Goal: Task Accomplishment & Management: Use online tool/utility

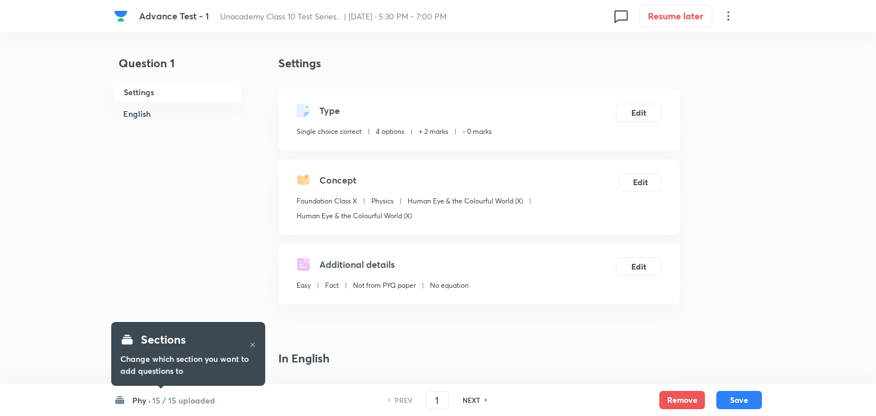
checkbox input "true"
click at [198, 395] on h6 "15 / 15 uploaded" at bounding box center [180, 400] width 63 height 12
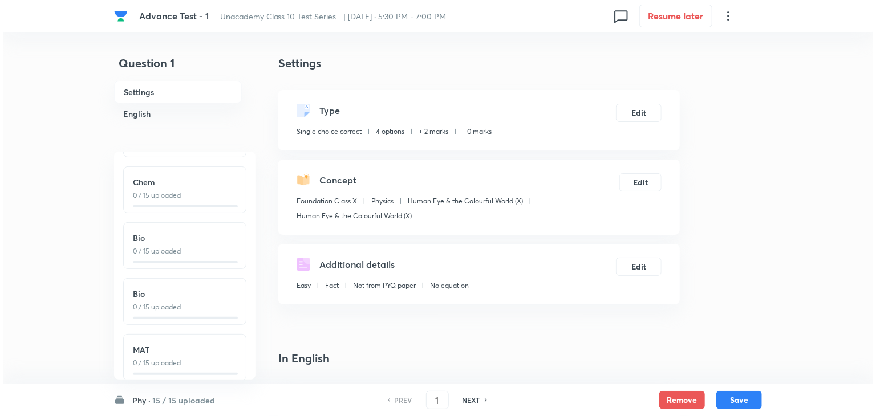
scroll to position [153, 0]
click at [719, 15] on icon at bounding box center [725, 16] width 14 height 14
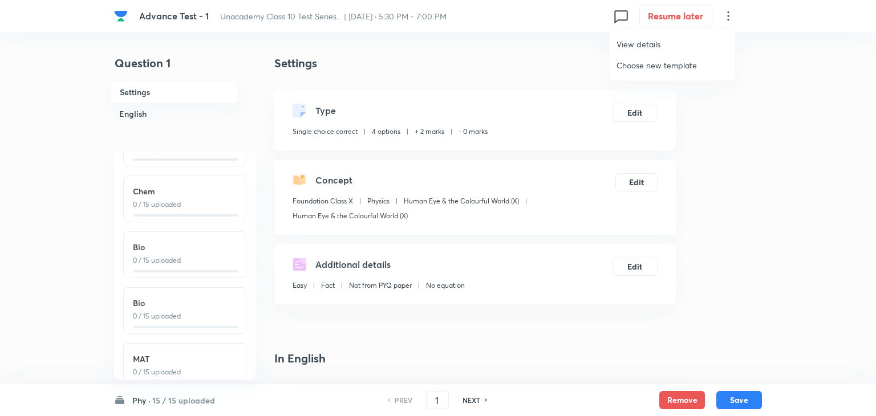
click at [675, 47] on span "View details" at bounding box center [671, 44] width 111 height 12
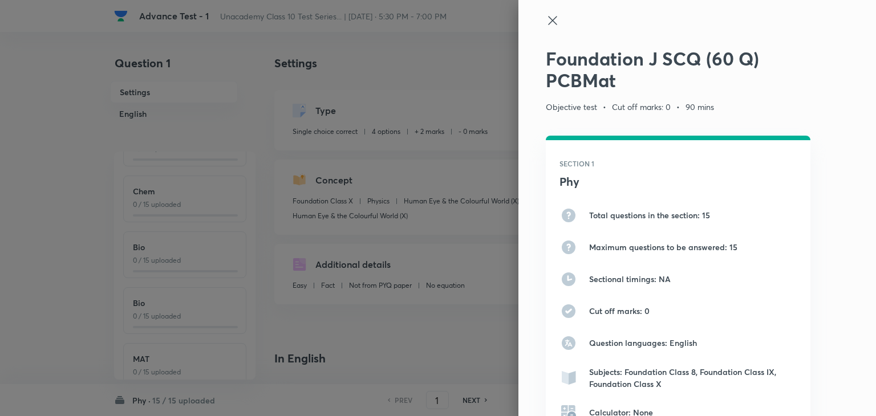
click at [546, 25] on icon at bounding box center [553, 21] width 14 height 14
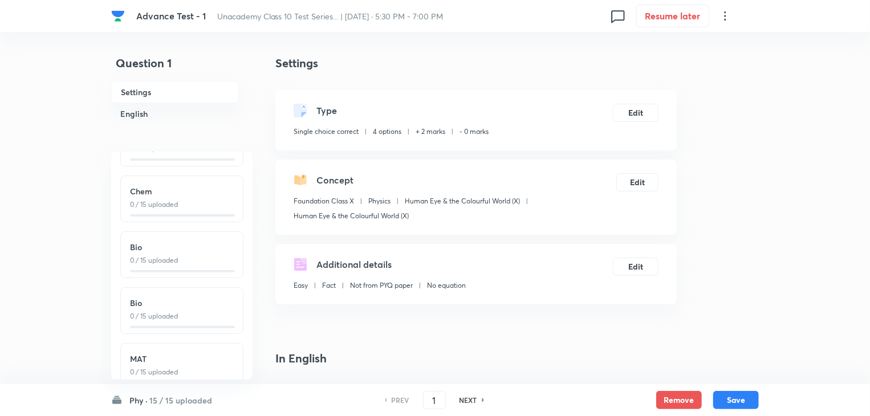
click at [725, 16] on icon at bounding box center [725, 15] width 2 height 9
click at [677, 65] on span "Choose new template" at bounding box center [671, 65] width 111 height 12
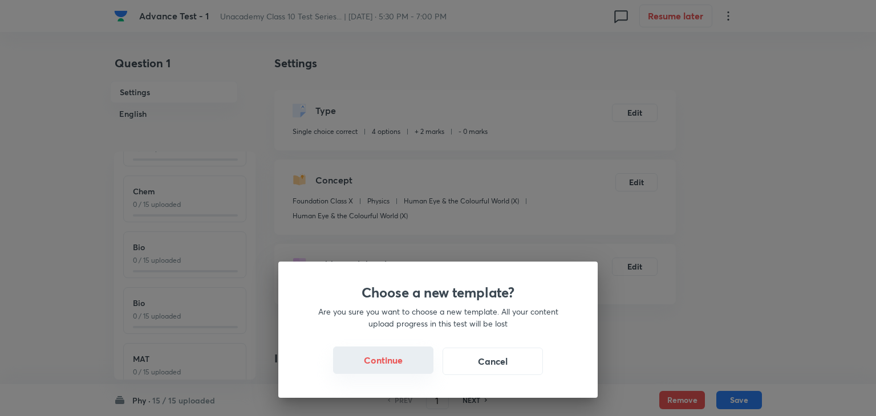
click at [375, 366] on button "Continue" at bounding box center [383, 360] width 100 height 27
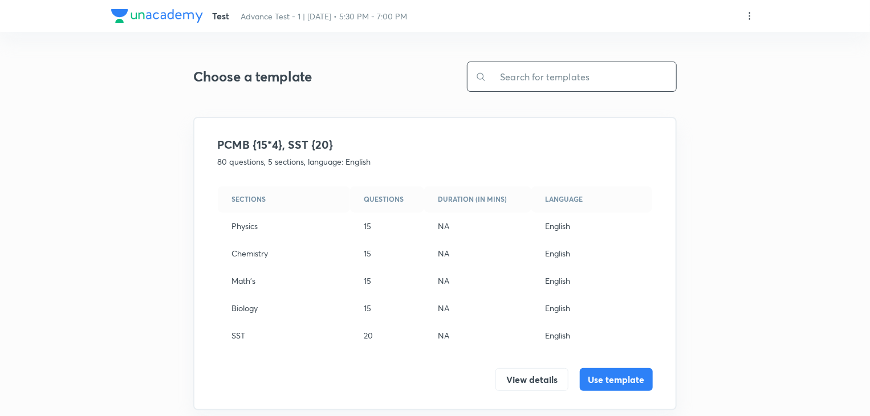
click at [576, 80] on input "text" at bounding box center [581, 76] width 190 height 29
type input "p"
click at [604, 79] on input "text" at bounding box center [581, 76] width 190 height 29
paste input "PCBMat"
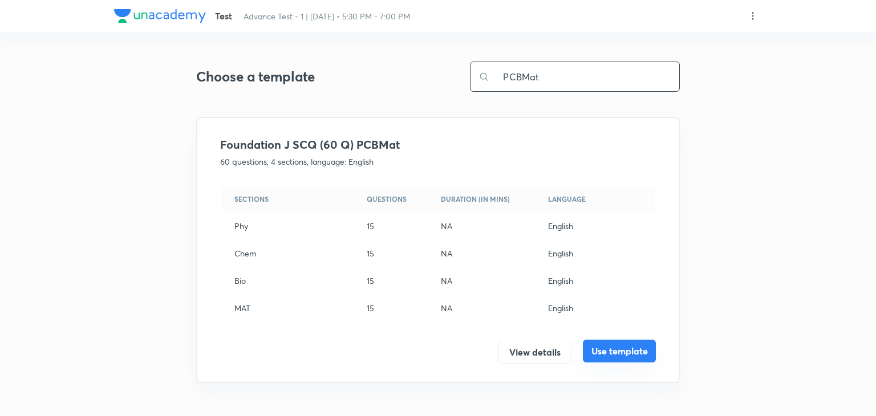
type input "PCBMat"
click at [628, 349] on button "Use template" at bounding box center [619, 351] width 73 height 23
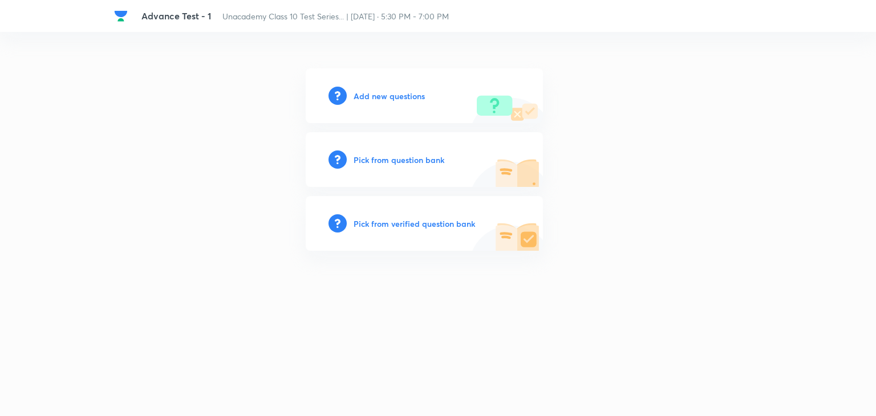
click at [381, 96] on h6 "Add new questions" at bounding box center [388, 96] width 71 height 12
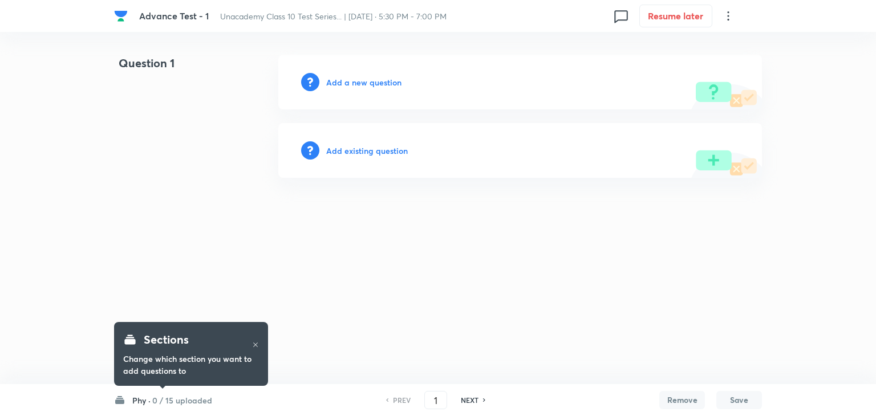
click at [173, 400] on h6 "0 / 15 uploaded" at bounding box center [182, 400] width 60 height 12
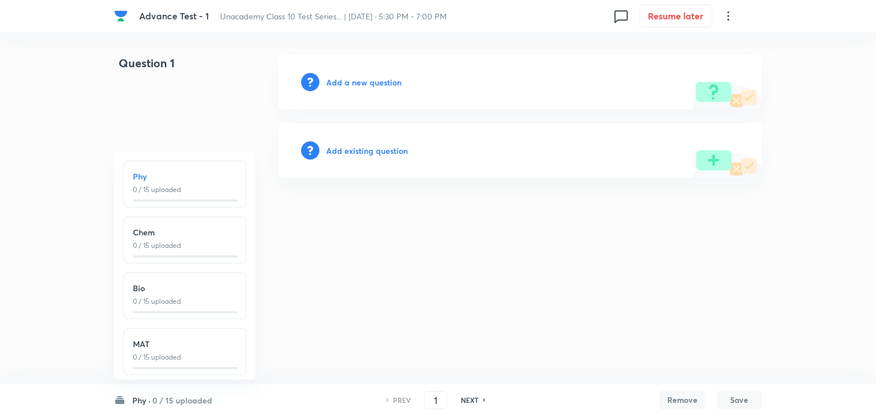
scroll to position [13, 0]
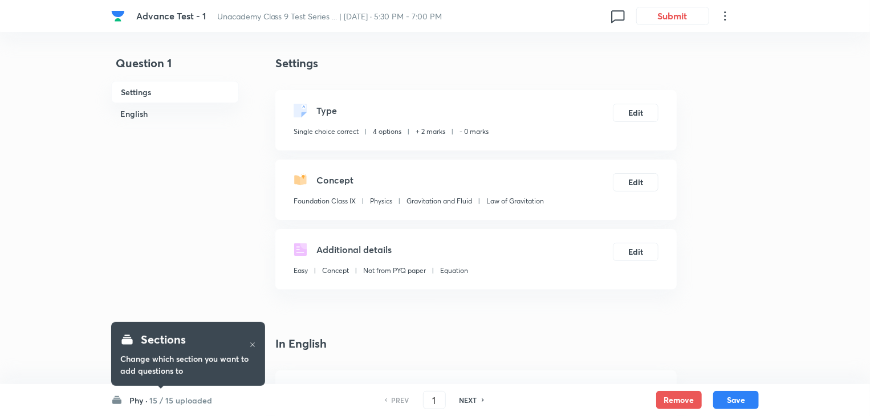
click at [724, 19] on icon at bounding box center [725, 16] width 14 height 14
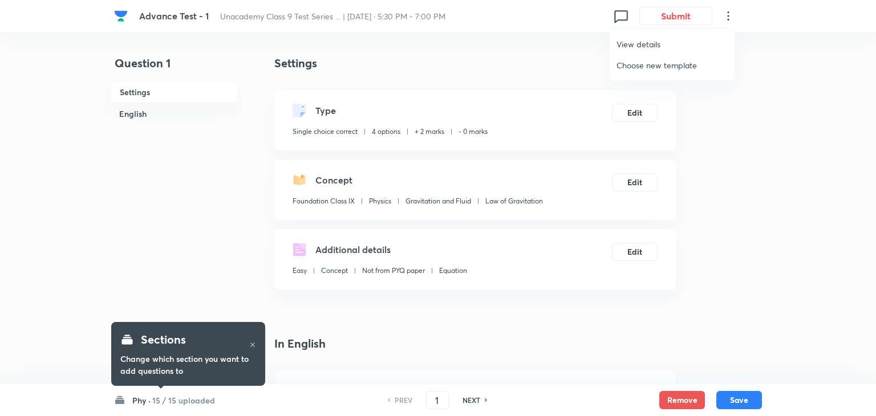
click at [662, 43] on span "View details" at bounding box center [671, 44] width 111 height 12
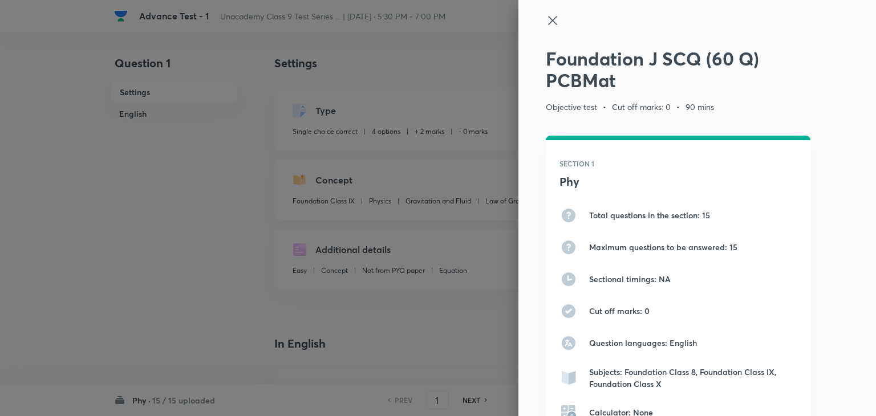
click at [546, 24] on icon at bounding box center [553, 21] width 14 height 14
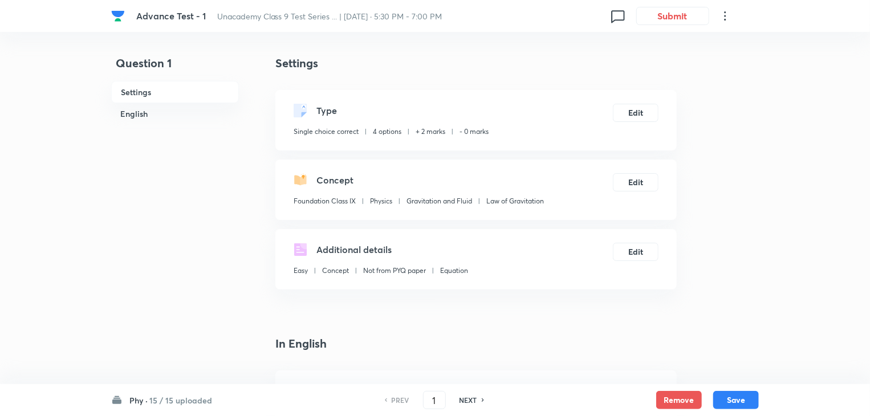
click at [727, 17] on icon at bounding box center [725, 16] width 14 height 14
click at [159, 399] on div at bounding box center [438, 208] width 876 height 416
click at [159, 399] on h6 "15 / 15 uploaded" at bounding box center [180, 400] width 63 height 12
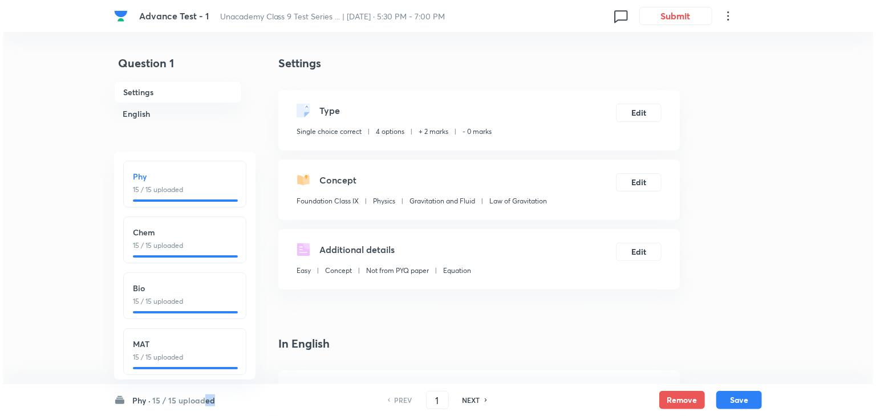
scroll to position [13, 0]
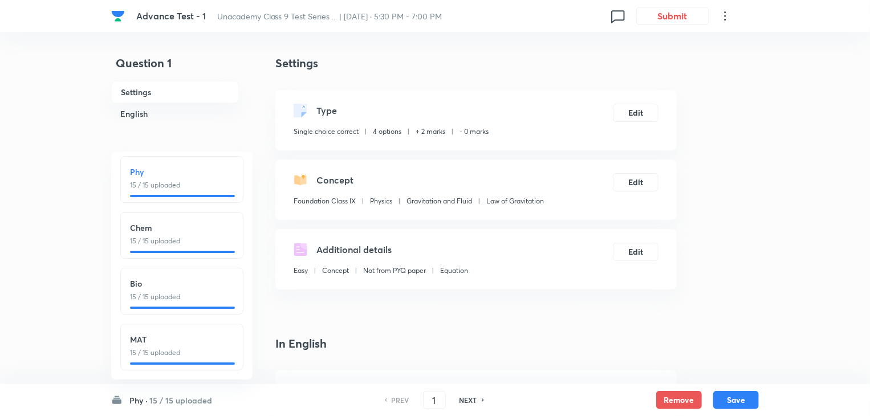
click at [727, 15] on icon at bounding box center [725, 16] width 14 height 14
click at [684, 39] on span "View details" at bounding box center [671, 44] width 111 height 12
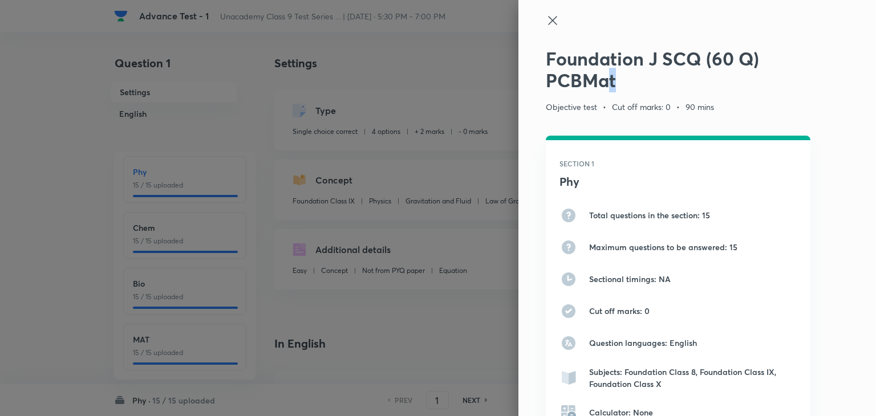
drag, startPoint x: 613, startPoint y: 73, endPoint x: 597, endPoint y: 82, distance: 18.4
click at [597, 82] on h2 "Foundation J SCQ (60 Q) PCBMat" at bounding box center [678, 70] width 264 height 44
click at [614, 97] on div "Foundation J SCQ (60 Q) PCBMat Objective test • Cut off marks: 0 • 90 mins SECT…" at bounding box center [696, 208] width 357 height 416
drag, startPoint x: 618, startPoint y: 87, endPoint x: 540, endPoint y: 95, distance: 77.9
click at [540, 95] on div "Foundation J SCQ (60 Q) PCBMat Objective test • Cut off marks: 0 • 90 mins SECT…" at bounding box center [696, 208] width 357 height 416
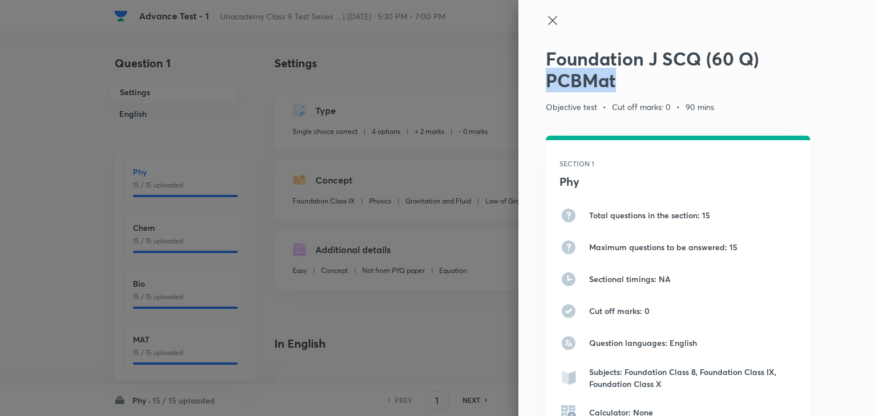
copy h2 "PCBMat"
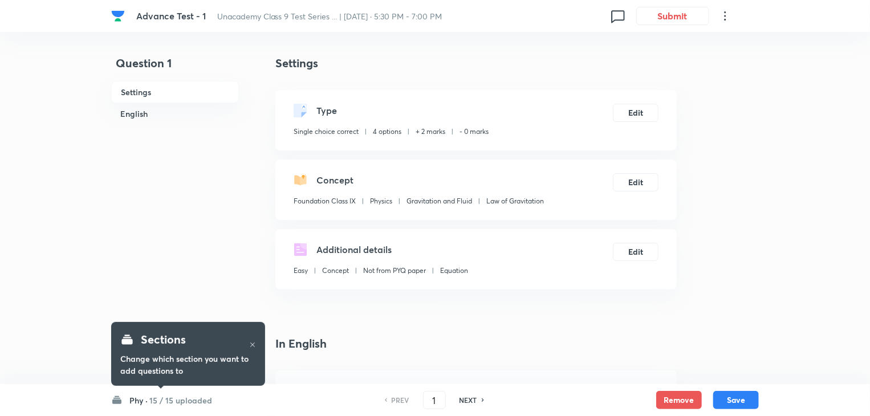
click at [180, 398] on h6 "15 / 15 uploaded" at bounding box center [180, 400] width 63 height 12
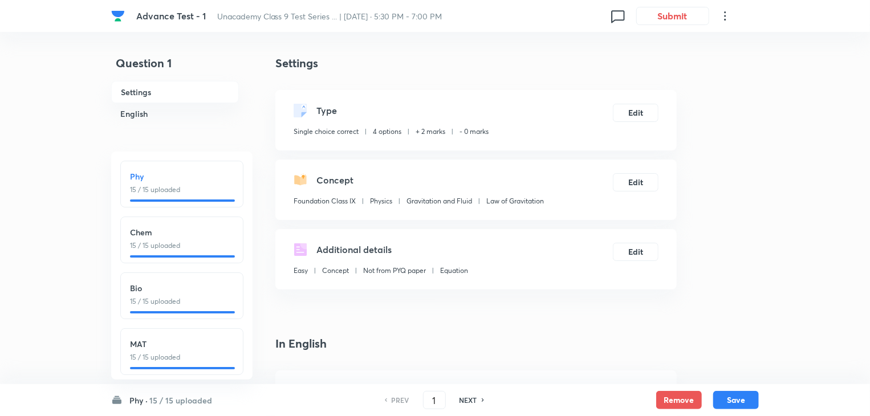
scroll to position [13, 0]
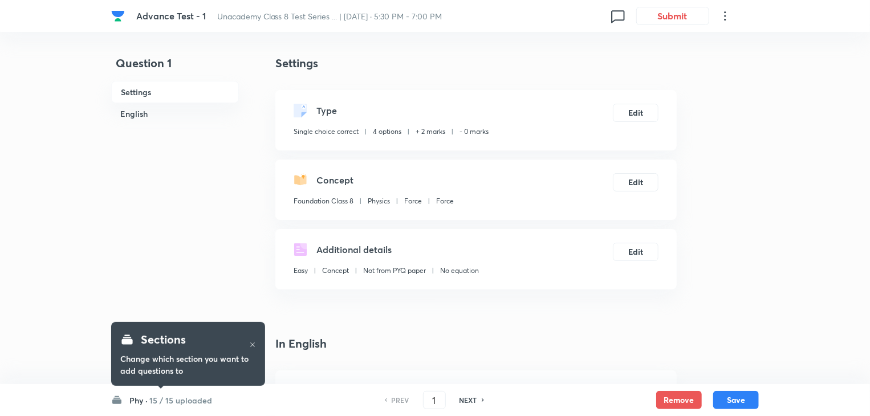
click at [174, 387] on div "Sections Change which section you want to add questions to" at bounding box center [188, 354] width 154 height 80
click at [168, 405] on h6 "15 / 15 uploaded" at bounding box center [180, 400] width 63 height 12
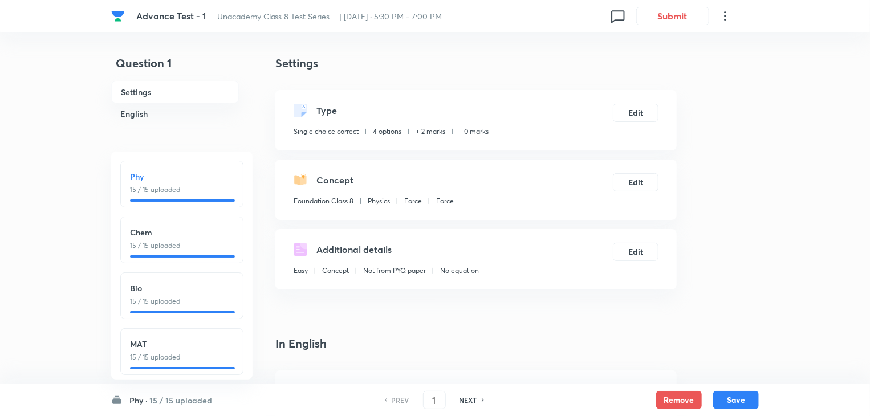
scroll to position [13, 0]
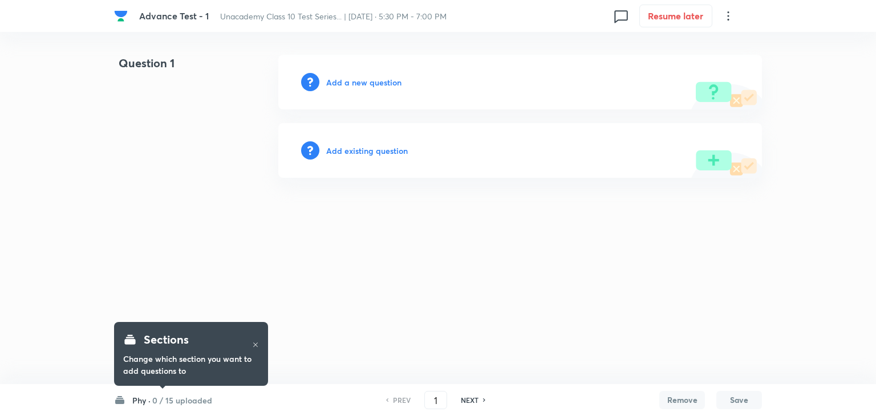
click at [172, 400] on h6 "0 / 15 uploaded" at bounding box center [182, 400] width 60 height 12
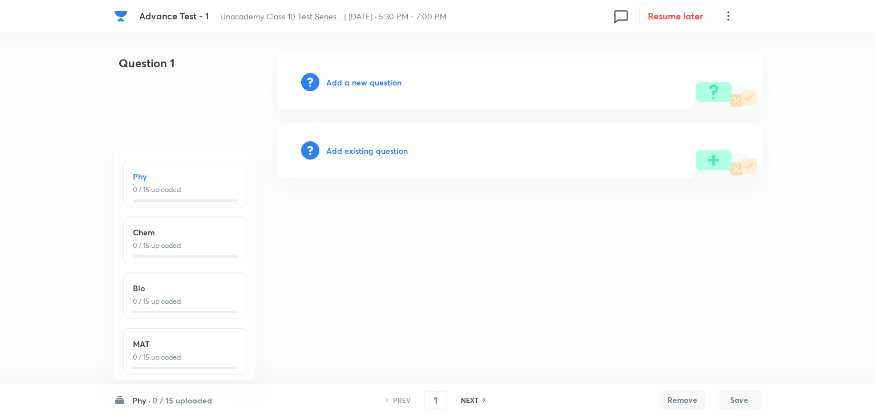
scroll to position [13, 0]
